Goal: Navigation & Orientation: Understand site structure

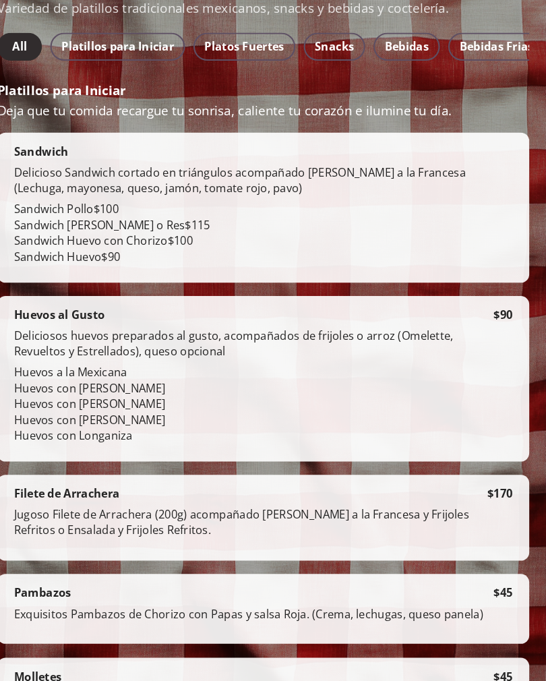
scroll to position [258, 0]
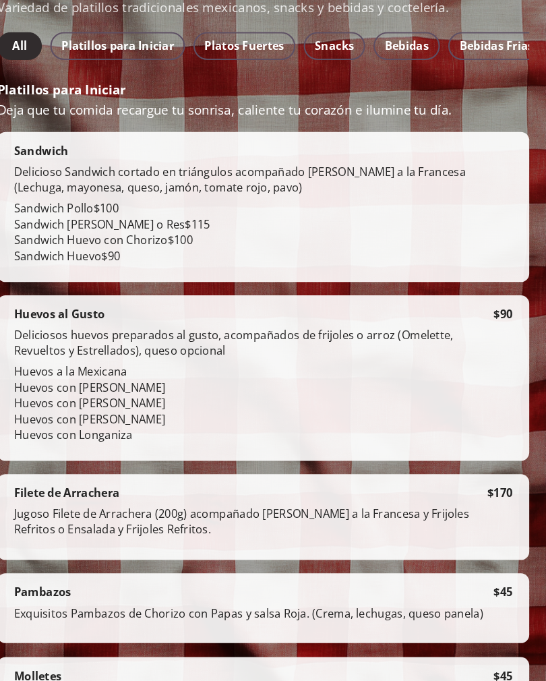
click at [395, 44] on span "Bebidas" at bounding box center [411, 47] width 42 height 19
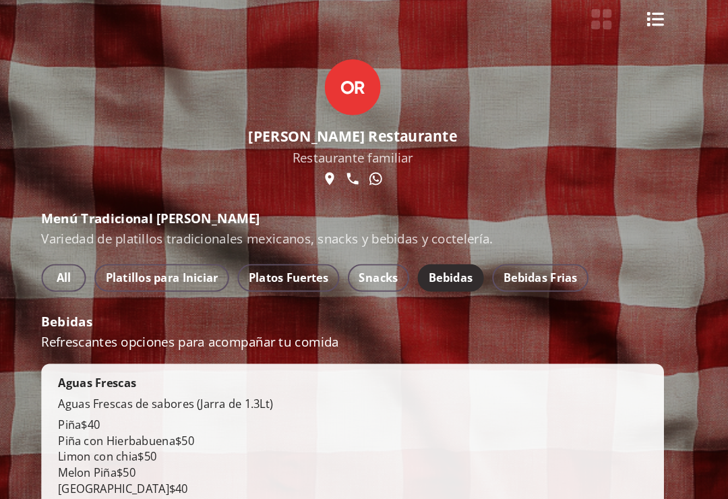
scroll to position [36, 0]
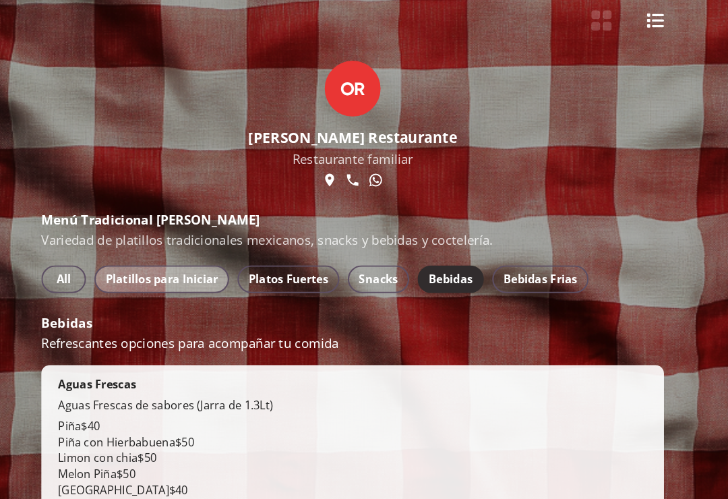
click at [169, 278] on span "Platillos para Iniciar" at bounding box center [179, 269] width 109 height 19
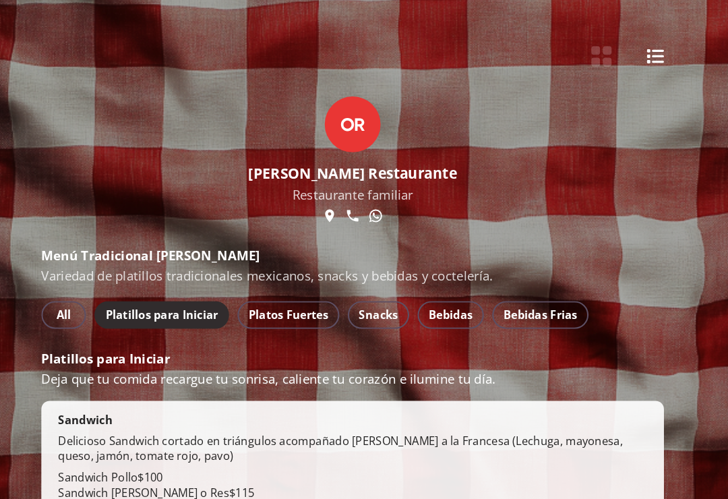
scroll to position [0, 0]
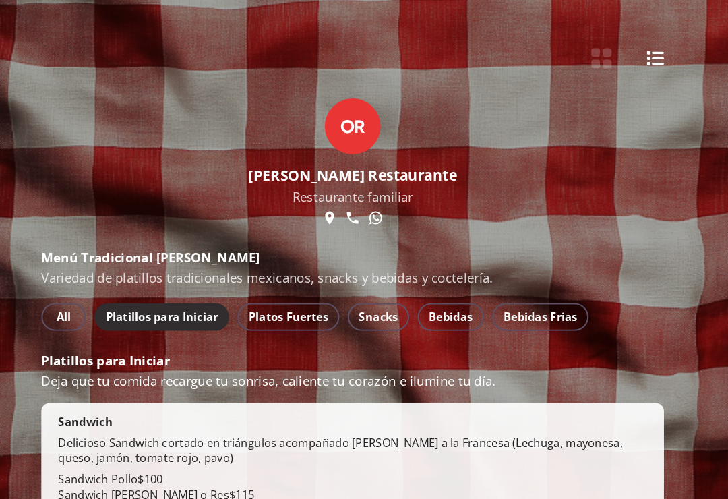
click at [293, 320] on button "Platos Fuertes" at bounding box center [302, 306] width 98 height 27
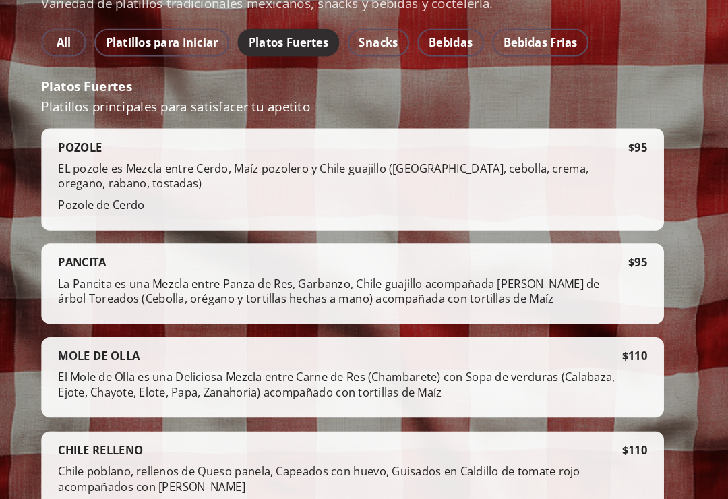
scroll to position [312, 0]
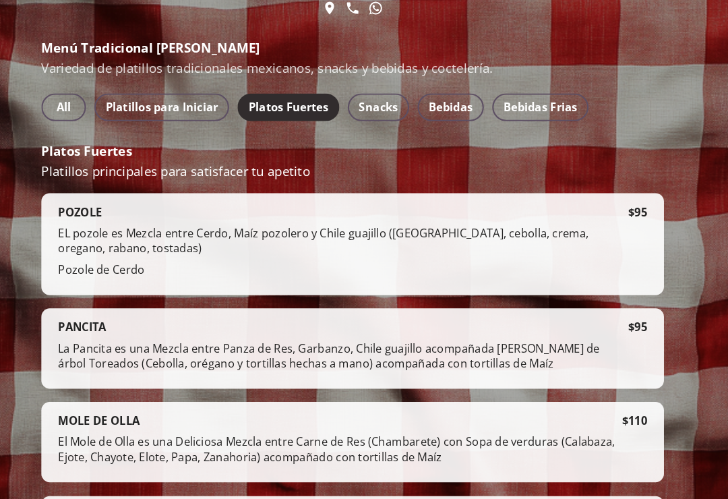
click at [370, 112] on span "Snacks" at bounding box center [389, 103] width 38 height 19
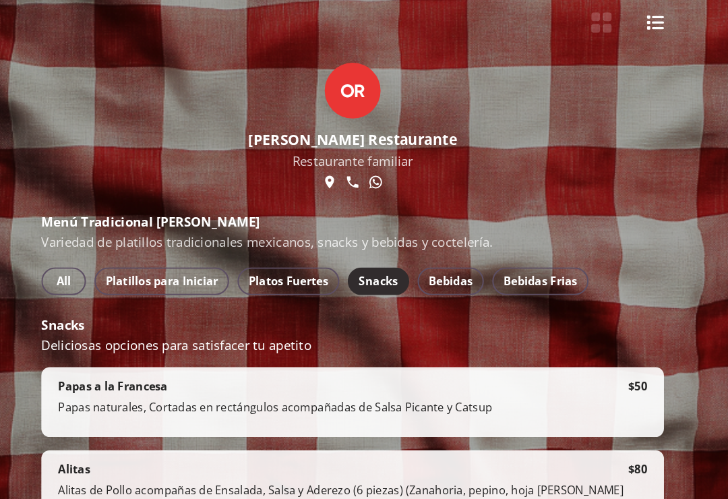
scroll to position [0, 0]
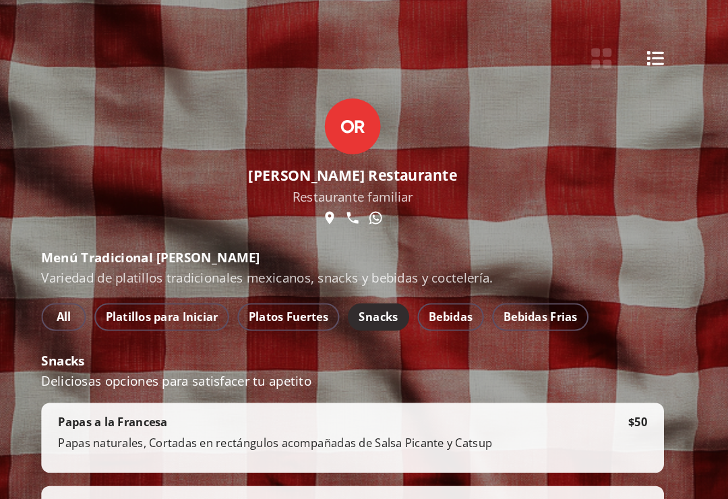
click at [438, 306] on span "Bebidas" at bounding box center [459, 306] width 42 height 19
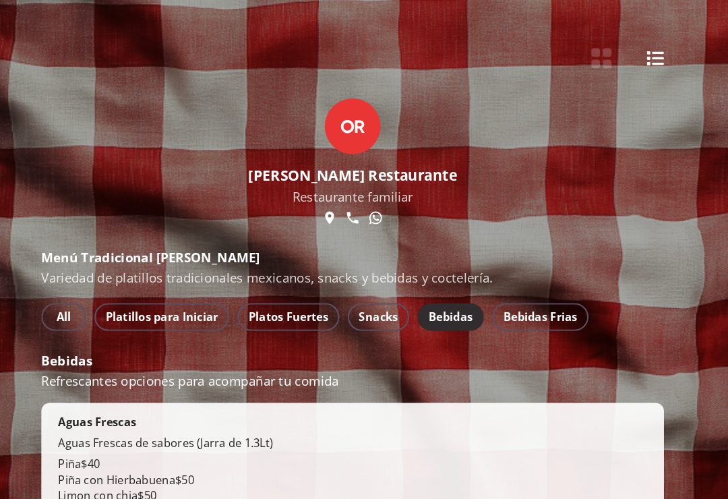
click at [547, 320] on button "Bebidas Frias" at bounding box center [545, 306] width 93 height 27
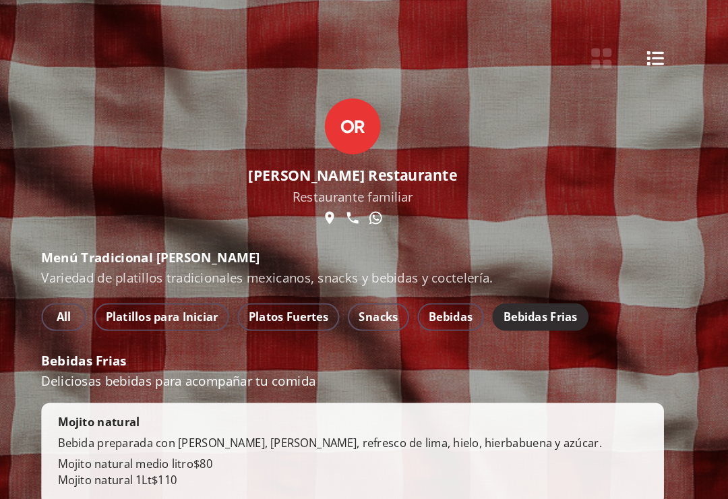
click at [184, 308] on span "Platillos para Iniciar" at bounding box center [179, 306] width 109 height 19
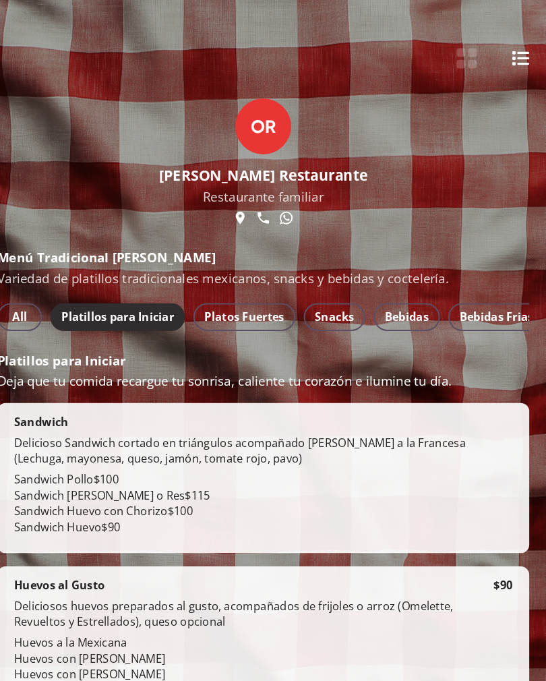
click at [414, 309] on button "Bebidas" at bounding box center [412, 306] width 64 height 27
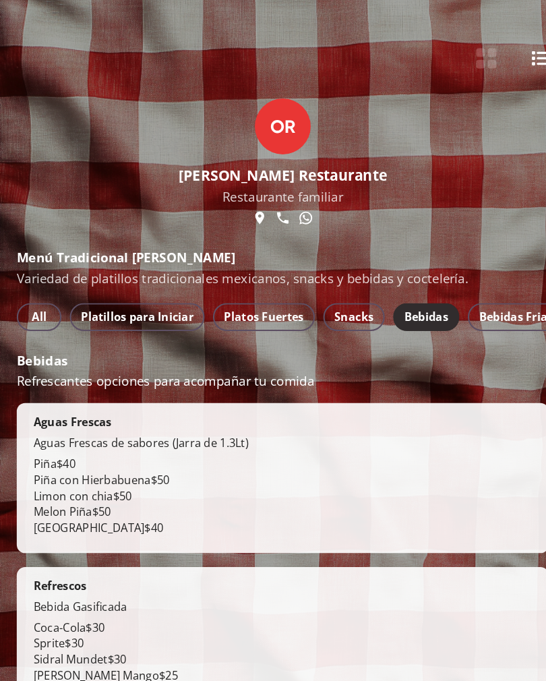
click at [48, 320] on button "All" at bounding box center [37, 306] width 43 height 27
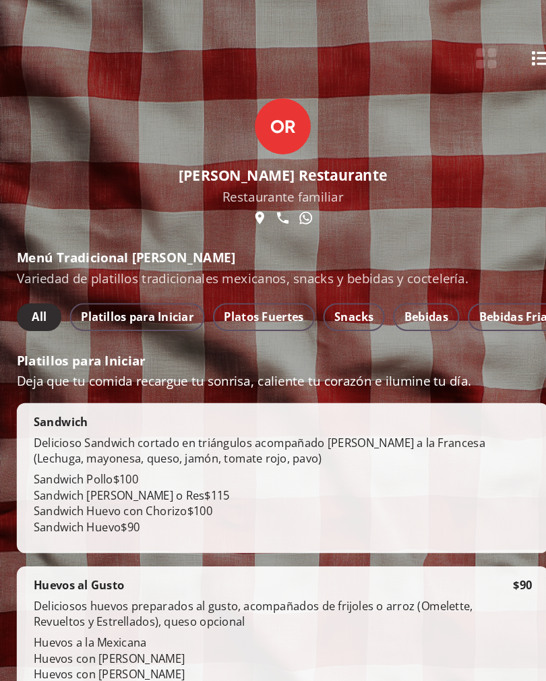
click at [44, 312] on span "All" at bounding box center [38, 306] width 22 height 19
click at [253, 306] on span "Platos Fuertes" at bounding box center [254, 306] width 77 height 19
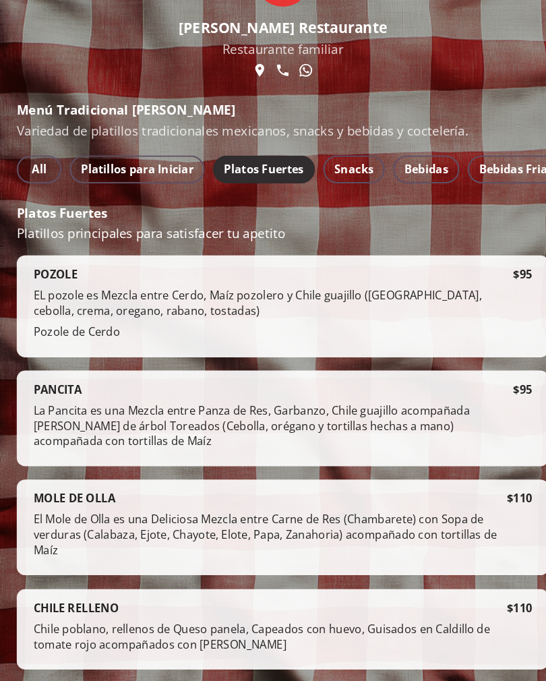
scroll to position [164, 0]
